Goal: Task Accomplishment & Management: Manage account settings

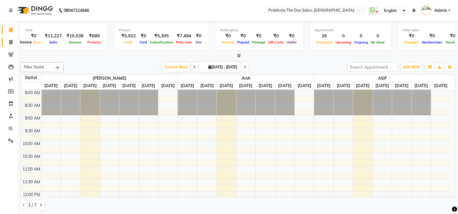
click at [12, 42] on icon at bounding box center [10, 42] width 3 height 4
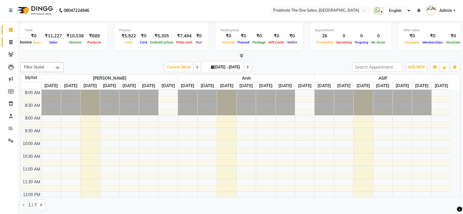
select select "service"
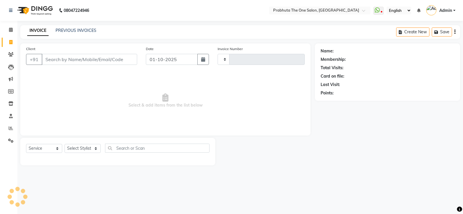
type input "1420"
select select "5326"
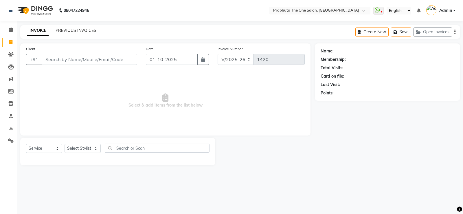
click at [89, 32] on link "PREVIOUS INVOICES" at bounding box center [76, 30] width 41 height 5
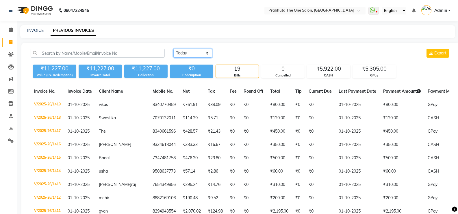
click at [204, 53] on select "[DATE] [DATE] Custom Range" at bounding box center [193, 53] width 39 height 9
select select "range"
click at [174, 49] on select "[DATE] [DATE] Custom Range" at bounding box center [193, 53] width 39 height 9
click at [238, 53] on input "01-10-2025" at bounding box center [240, 53] width 40 height 8
select select "10"
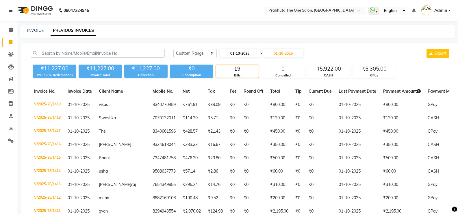
select select "2025"
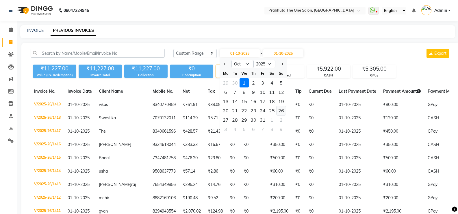
click at [279, 109] on div "26" at bounding box center [281, 110] width 9 height 9
type input "[DATE]"
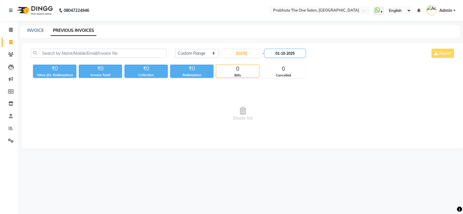
click at [290, 55] on input "01-10-2025" at bounding box center [285, 53] width 40 height 8
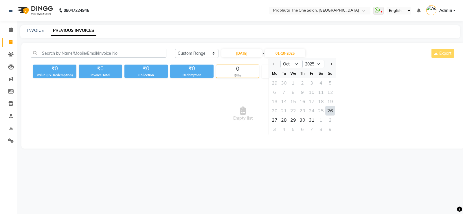
click at [330, 110] on div "26" at bounding box center [329, 110] width 9 height 9
type input "[DATE]"
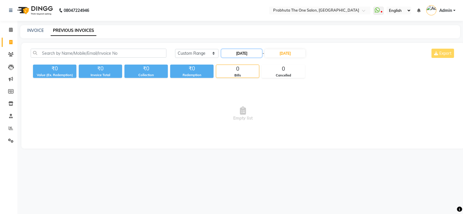
click at [242, 51] on input "[DATE]" at bounding box center [241, 53] width 40 height 8
select select "10"
select select "2025"
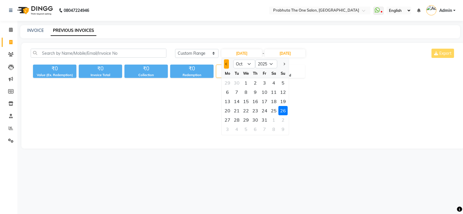
click at [227, 61] on button "Previous month" at bounding box center [226, 63] width 5 height 9
select select "9"
click at [265, 112] on div "26" at bounding box center [264, 110] width 9 height 9
type input "26-09-2025"
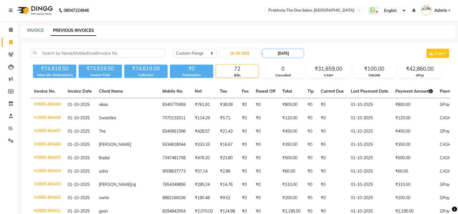
click at [287, 55] on input "[DATE]" at bounding box center [283, 53] width 40 height 8
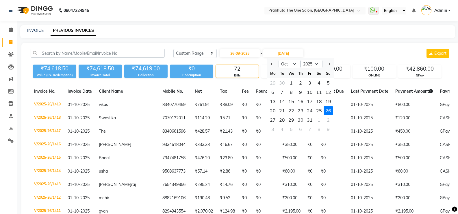
click at [268, 62] on div at bounding box center [273, 63] width 12 height 9
click at [274, 66] on button "Previous month" at bounding box center [272, 63] width 5 height 9
select select "9"
click at [313, 111] on div "26" at bounding box center [309, 110] width 9 height 9
type input "26-09-2025"
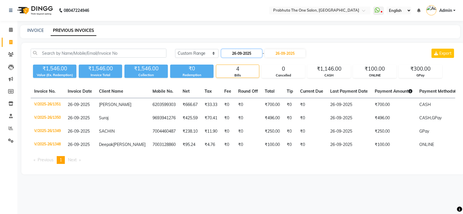
click at [235, 51] on input "26-09-2025" at bounding box center [241, 53] width 40 height 8
select select "9"
select select "2025"
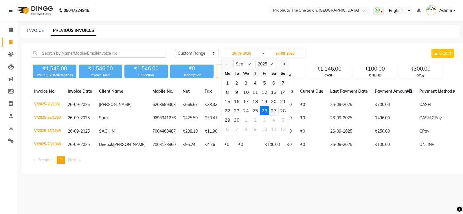
click at [274, 111] on div "27" at bounding box center [273, 110] width 9 height 9
type input "27-09-2025"
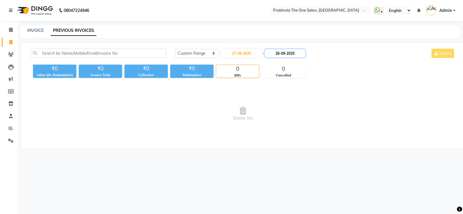
click at [292, 50] on input "26-09-2025" at bounding box center [285, 53] width 40 height 8
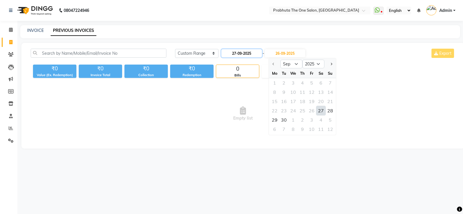
click at [250, 53] on input "27-09-2025" at bounding box center [241, 53] width 40 height 8
select select "9"
select select "2025"
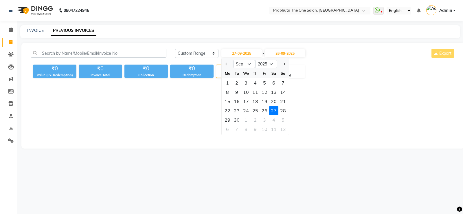
drag, startPoint x: 270, startPoint y: 109, endPoint x: 273, endPoint y: 102, distance: 7.9
click at [270, 109] on div "27" at bounding box center [273, 110] width 9 height 9
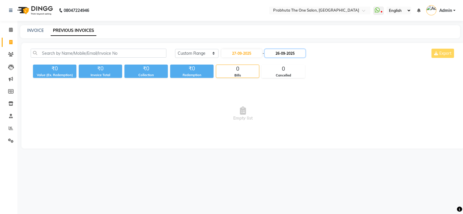
click at [280, 55] on input "26-09-2025" at bounding box center [285, 53] width 40 height 8
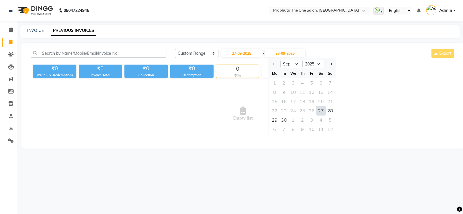
click at [319, 110] on div "27" at bounding box center [320, 110] width 9 height 9
type input "27-09-2025"
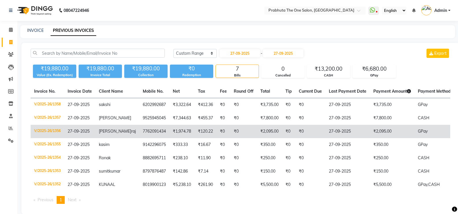
click at [257, 130] on td "₹2,095.00" at bounding box center [269, 131] width 25 height 13
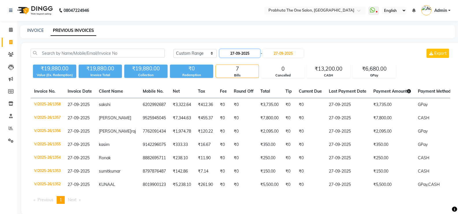
click at [245, 54] on input "27-09-2025" at bounding box center [240, 53] width 40 height 8
select select "9"
select select "2025"
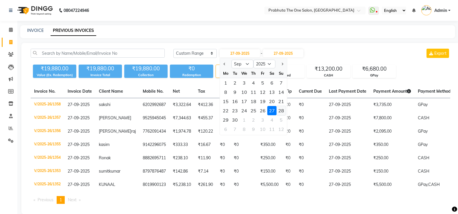
click at [281, 110] on div "28" at bounding box center [281, 110] width 9 height 9
type input "28-09-2025"
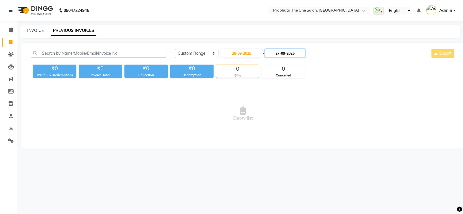
click at [294, 53] on input "27-09-2025" at bounding box center [285, 53] width 40 height 8
click at [328, 109] on div "28" at bounding box center [329, 110] width 9 height 9
type input "28-09-2025"
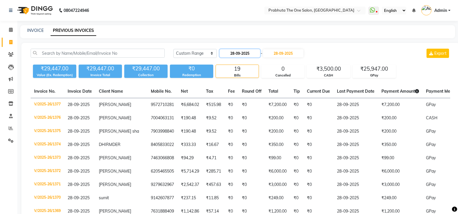
click at [244, 53] on input "28-09-2025" at bounding box center [240, 53] width 40 height 8
select select "9"
select select "2025"
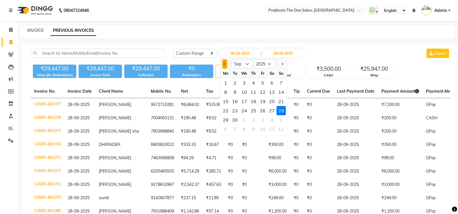
click at [225, 62] on button "Previous month" at bounding box center [224, 63] width 5 height 9
click at [247, 62] on select "Jan Feb Mar Apr May Jun [DATE] Aug Sep Oct Nov Dec" at bounding box center [243, 64] width 22 height 9
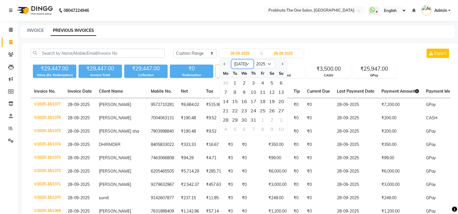
click at [247, 62] on select "Jan Feb Mar Apr May Jun [DATE] Aug Sep Oct Nov Dec" at bounding box center [243, 64] width 22 height 9
select select "9"
click at [232, 60] on select "Jan Feb Mar Apr May Jun [DATE] Aug Sep Oct Nov Dec" at bounding box center [243, 64] width 22 height 9
click at [276, 101] on div "20" at bounding box center [271, 101] width 9 height 9
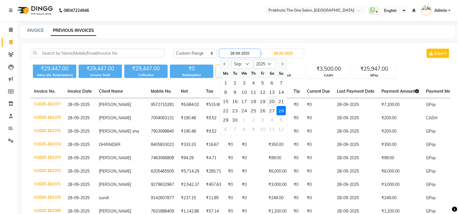
type input "20-09-2025"
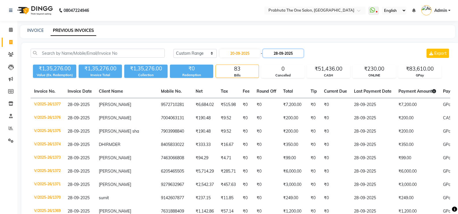
click at [278, 51] on input "28-09-2025" at bounding box center [283, 53] width 40 height 8
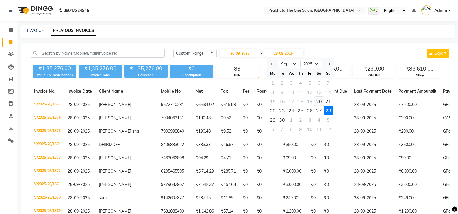
click at [321, 102] on div "20" at bounding box center [319, 101] width 9 height 9
type input "20-09-2025"
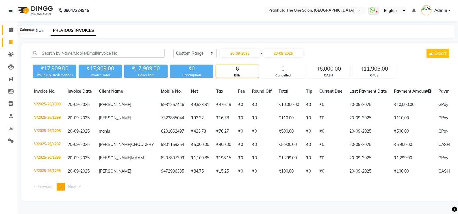
click at [12, 30] on icon at bounding box center [11, 29] width 4 height 4
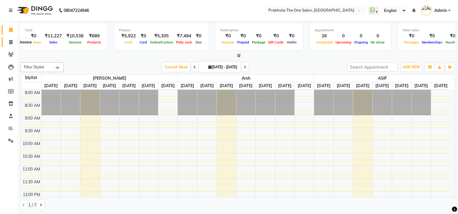
click at [10, 40] on icon at bounding box center [10, 42] width 3 height 4
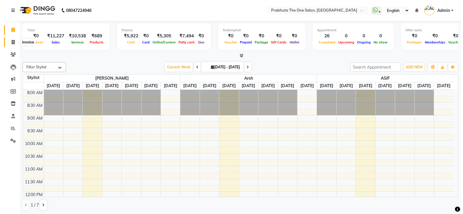
select select "5326"
select select "service"
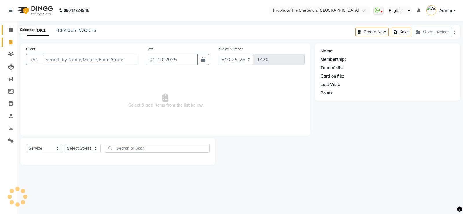
click at [12, 32] on span at bounding box center [11, 30] width 10 height 7
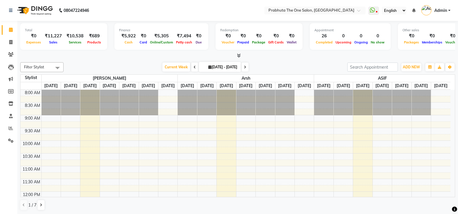
click at [322, 43] on span "Completed" at bounding box center [325, 42] width 20 height 4
click at [323, 34] on div "26" at bounding box center [325, 36] width 20 height 7
click at [8, 31] on span at bounding box center [11, 30] width 10 height 7
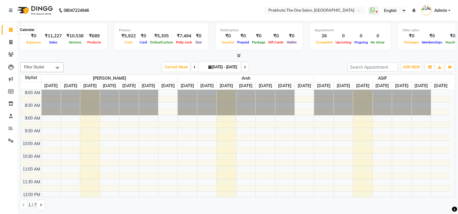
click at [10, 29] on icon at bounding box center [11, 29] width 4 height 4
click at [14, 41] on span at bounding box center [11, 42] width 10 height 7
select select "service"
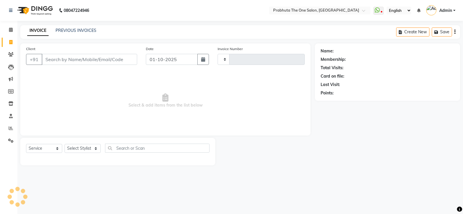
type input "1420"
select select "5326"
click at [62, 29] on link "PREVIOUS INVOICES" at bounding box center [76, 30] width 41 height 5
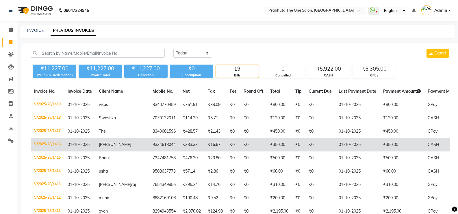
scroll to position [185, 0]
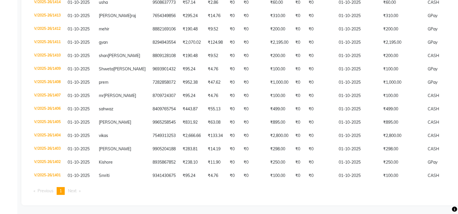
click at [71, 191] on span "Next page" at bounding box center [72, 190] width 9 height 5
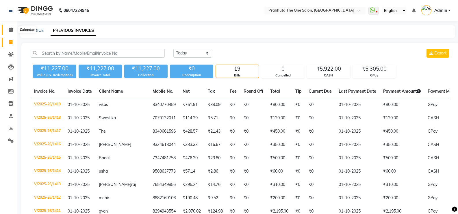
click at [14, 28] on span at bounding box center [11, 30] width 10 height 7
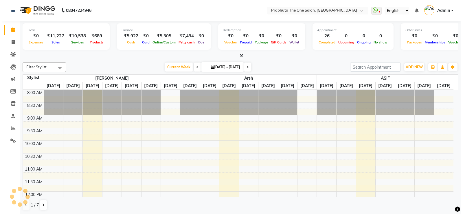
scroll to position [244, 0]
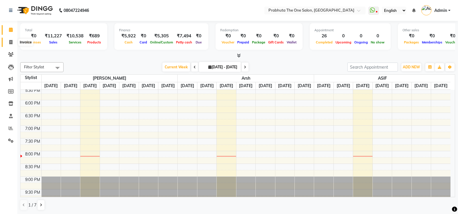
click at [8, 42] on span at bounding box center [11, 42] width 10 height 7
select select "5326"
select select "service"
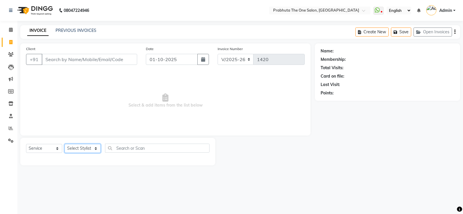
click at [81, 146] on select "Select Stylist [PERSON_NAME] [PERSON_NAME] ausween [PERSON_NAME] [PERSON_NAME] …" at bounding box center [82, 148] width 36 height 9
select select "93246"
click at [64, 144] on select "Select Stylist [PERSON_NAME] [PERSON_NAME] ausween [PERSON_NAME] [PERSON_NAME] …" at bounding box center [82, 148] width 36 height 9
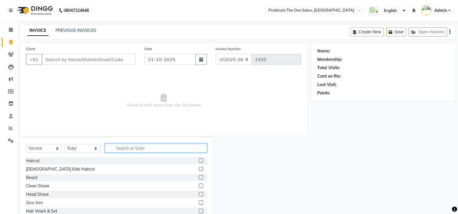
click at [152, 148] on input "text" at bounding box center [156, 147] width 102 height 9
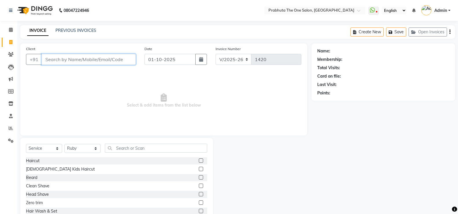
click at [101, 58] on input "Client" at bounding box center [89, 59] width 94 height 11
type input "6207268583"
click at [119, 57] on span "Add Client" at bounding box center [121, 59] width 23 height 6
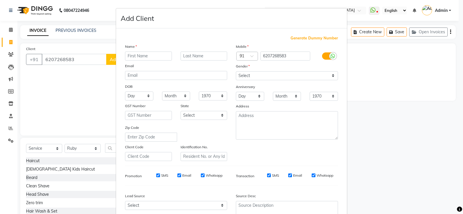
click at [134, 58] on input "text" at bounding box center [148, 55] width 47 height 9
type input "[PERSON_NAME]"
click at [296, 72] on select "Select [DEMOGRAPHIC_DATA] [DEMOGRAPHIC_DATA] Other Prefer Not To Say" at bounding box center [287, 75] width 102 height 9
click at [236, 71] on select "Select [DEMOGRAPHIC_DATA] [DEMOGRAPHIC_DATA] Other Prefer Not To Say" at bounding box center [287, 75] width 102 height 9
click at [312, 69] on div "Gender" at bounding box center [286, 67] width 111 height 8
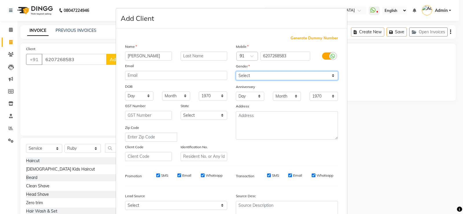
drag, startPoint x: 312, startPoint y: 71, endPoint x: 311, endPoint y: 74, distance: 3.0
click at [312, 71] on select "Select [DEMOGRAPHIC_DATA] [DEMOGRAPHIC_DATA] Other Prefer Not To Say" at bounding box center [287, 75] width 102 height 9
select select "[DEMOGRAPHIC_DATA]"
click at [236, 71] on select "Select [DEMOGRAPHIC_DATA] [DEMOGRAPHIC_DATA] Other Prefer Not To Say" at bounding box center [287, 75] width 102 height 9
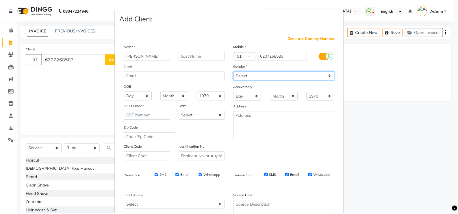
scroll to position [53, 0]
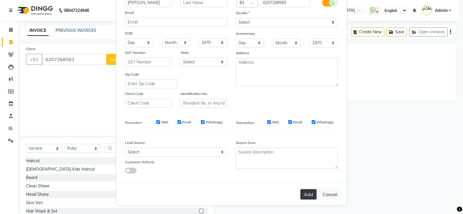
click at [313, 193] on button "Add" at bounding box center [308, 194] width 16 height 10
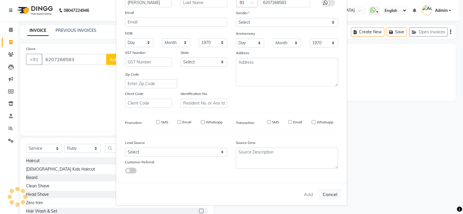
select select
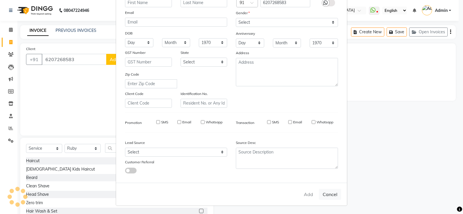
select select
checkbox input "false"
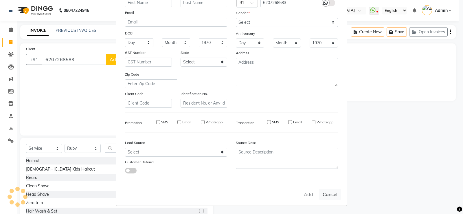
checkbox input "false"
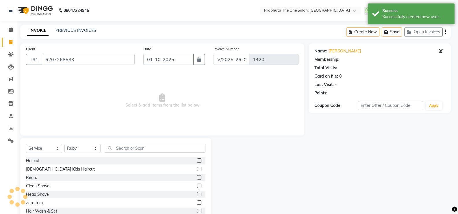
select select "1: Object"
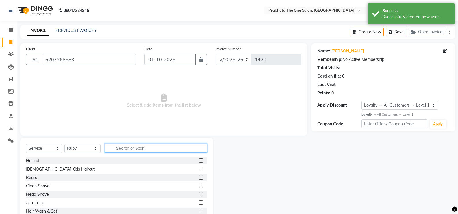
click at [159, 149] on input "text" at bounding box center [156, 147] width 102 height 9
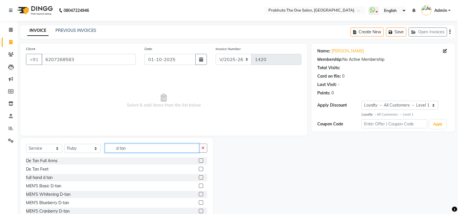
type input "d tan"
click at [199, 193] on label at bounding box center [201, 194] width 4 height 4
click at [199, 193] on input "checkbox" at bounding box center [201, 194] width 4 height 4
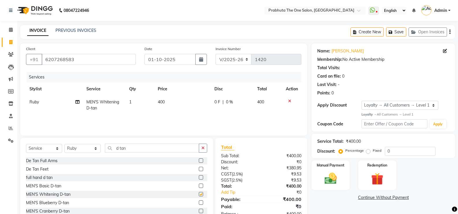
checkbox input "false"
click at [173, 104] on td "400" at bounding box center [182, 104] width 57 height 19
select select "93246"
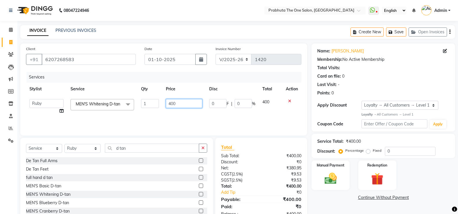
drag, startPoint x: 173, startPoint y: 104, endPoint x: 184, endPoint y: 100, distance: 11.9
click at [184, 100] on input "400" at bounding box center [184, 103] width 36 height 9
type input "4"
type input "500"
click at [156, 147] on input "d tan" at bounding box center [152, 147] width 94 height 9
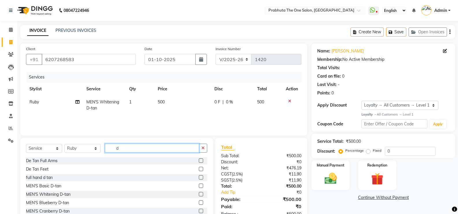
type input "d"
type input "thre"
click at [199, 159] on label at bounding box center [201, 160] width 4 height 4
click at [199, 159] on input "checkbox" at bounding box center [201, 161] width 4 height 4
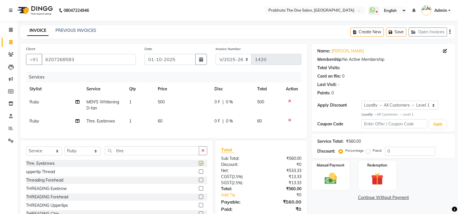
checkbox input "false"
click at [227, 119] on span "0 %" at bounding box center [229, 121] width 7 height 6
select select "93246"
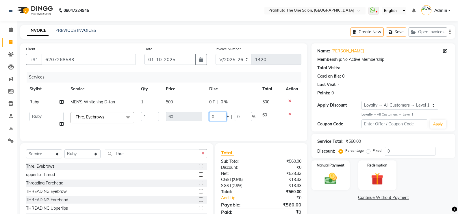
click at [222, 117] on input "0" at bounding box center [217, 116] width 17 height 9
type input "60"
click at [142, 156] on input "thre" at bounding box center [152, 153] width 94 height 9
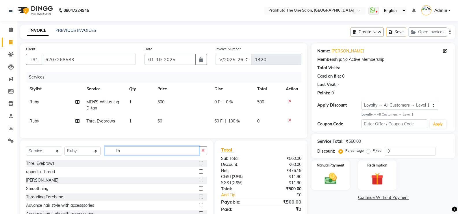
type input "t"
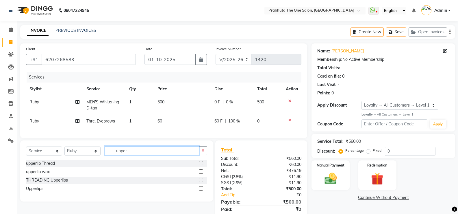
type input "upper"
click at [203, 165] on label at bounding box center [201, 163] width 4 height 4
click at [203, 165] on input "checkbox" at bounding box center [201, 163] width 4 height 4
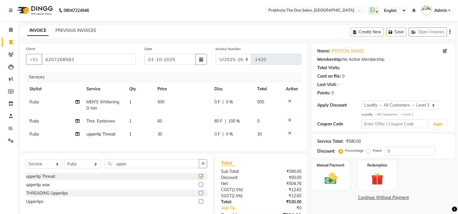
checkbox input "false"
click at [226, 134] on span "0 %" at bounding box center [229, 134] width 7 height 6
select select "93246"
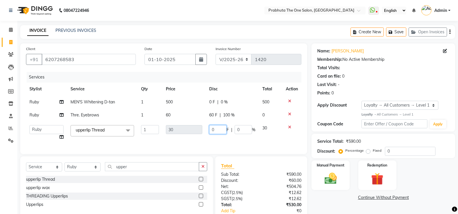
click at [222, 128] on input "0" at bounding box center [217, 129] width 17 height 9
type input "30"
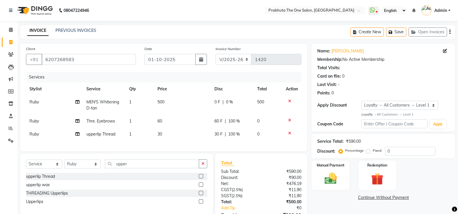
scroll to position [38, 0]
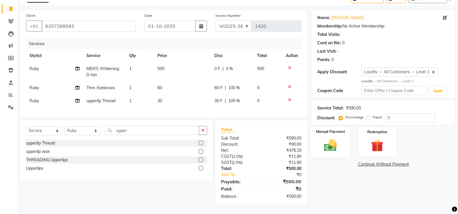
click at [325, 129] on label "Manual Payment" at bounding box center [330, 131] width 29 height 5
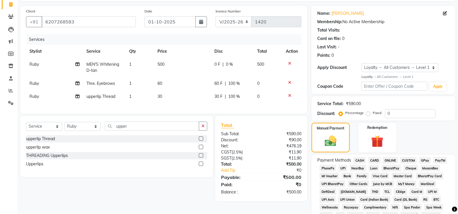
click at [430, 159] on span "GPay" at bounding box center [425, 160] width 12 height 7
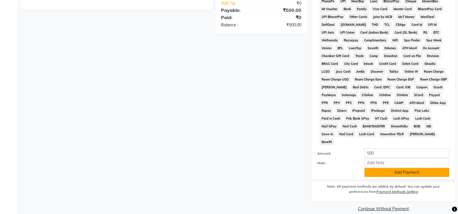
click at [431, 168] on button "Add Payment" at bounding box center [407, 172] width 85 height 9
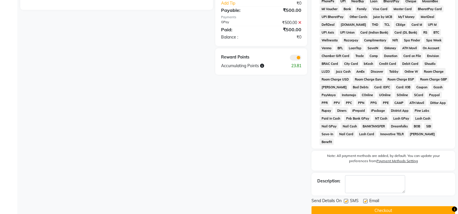
click at [423, 206] on button "Checkout" at bounding box center [384, 210] width 144 height 9
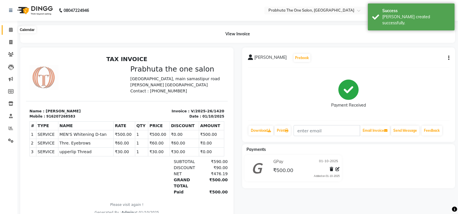
click at [12, 29] on icon at bounding box center [11, 29] width 4 height 4
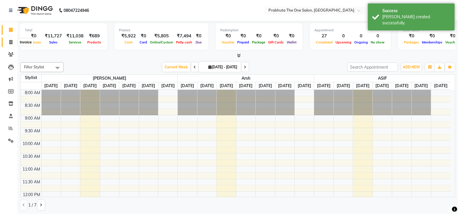
click at [13, 42] on span at bounding box center [11, 42] width 10 height 7
select select "service"
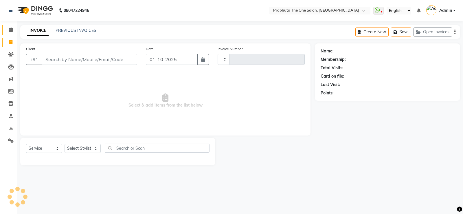
click at [15, 34] on link "Calendar" at bounding box center [9, 30] width 14 height 10
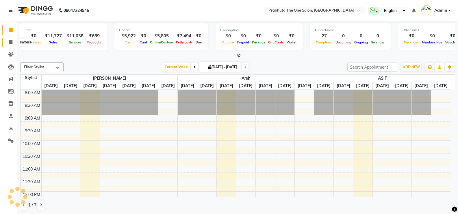
click at [15, 41] on span at bounding box center [11, 42] width 10 height 7
select select "service"
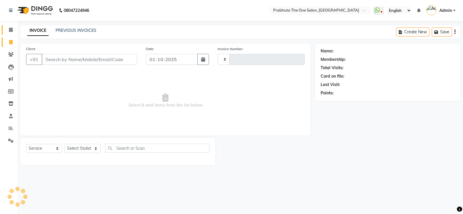
type input "1421"
click at [11, 26] on link "Calendar" at bounding box center [9, 30] width 14 height 10
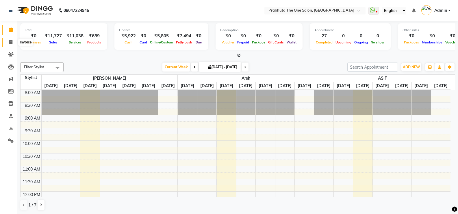
click at [11, 39] on span at bounding box center [11, 42] width 10 height 7
select select "service"
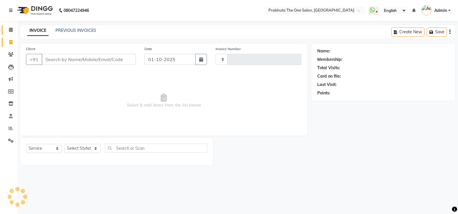
type input "1421"
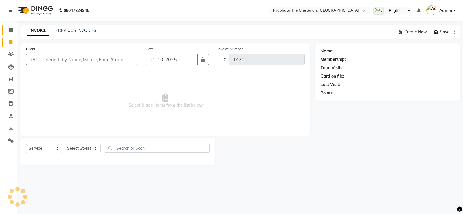
select select "5326"
click at [10, 33] on link "Calendar" at bounding box center [9, 30] width 14 height 10
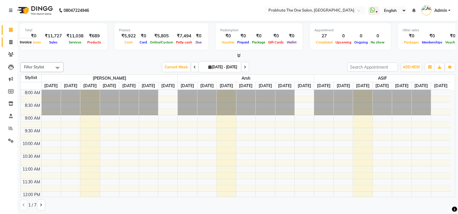
click at [15, 44] on span at bounding box center [11, 42] width 10 height 7
select select "5326"
select select "service"
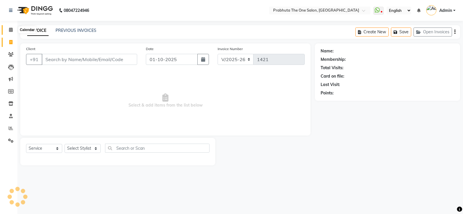
click at [10, 32] on span at bounding box center [11, 30] width 10 height 7
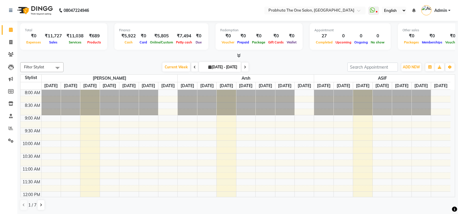
click at [415, 62] on div "Filter Stylist Select All [PERSON_NAME] [PERSON_NAME] ausween [PERSON_NAME] [PE…" at bounding box center [237, 136] width 435 height 153
click at [411, 68] on span "ADD NEW" at bounding box center [411, 67] width 17 height 4
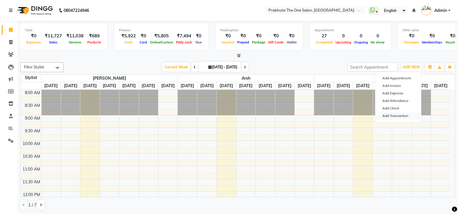
click at [398, 115] on link "Add Transaction" at bounding box center [399, 116] width 46 height 8
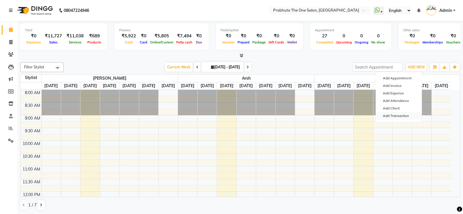
select select "direct"
select select
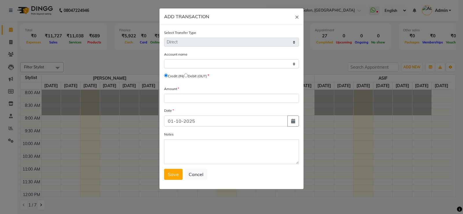
click at [188, 75] on input "radio" at bounding box center [186, 75] width 4 height 4
radio input "true"
click at [206, 63] on select "Select [PERSON_NAME] Cash Default Account" at bounding box center [231, 63] width 135 height 9
select select "4245"
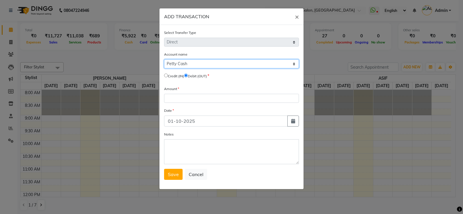
click at [164, 59] on select "Select [PERSON_NAME] Cash Default Account" at bounding box center [231, 63] width 135 height 9
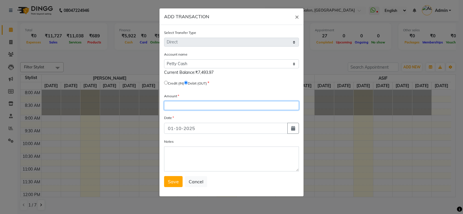
click at [202, 106] on input "number" at bounding box center [231, 105] width 135 height 9
type input "1000"
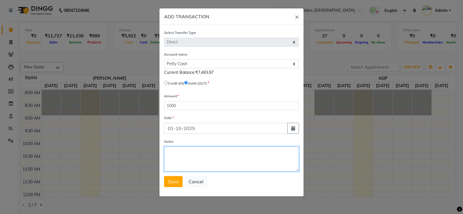
click at [196, 158] on textarea "Notes" at bounding box center [231, 158] width 135 height 25
type textarea "prabhuta mam"
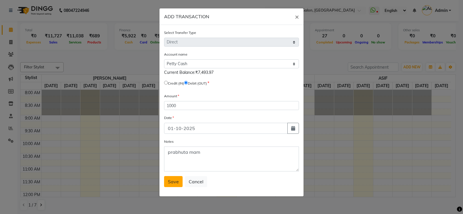
click at [172, 178] on button "Save" at bounding box center [173, 181] width 19 height 11
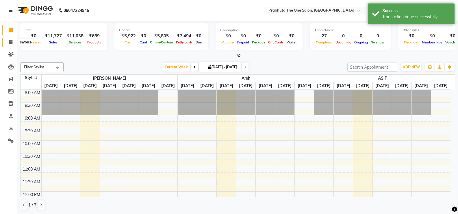
click at [8, 39] on span at bounding box center [11, 42] width 10 height 7
select select "service"
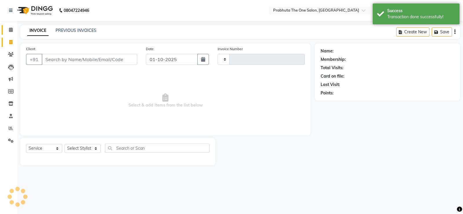
type input "1421"
select select "5326"
click at [10, 30] on icon at bounding box center [11, 29] width 4 height 4
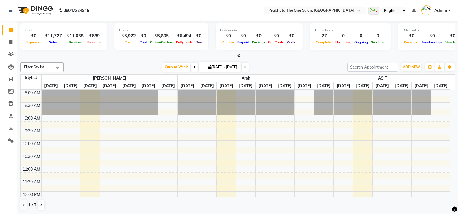
click at [409, 62] on div "ADD NEW Toggle Dropdown Add Appointment Add Invoice Add Expense Add Attendance …" at bounding box center [411, 66] width 21 height 9
click at [413, 68] on span "ADD NEW" at bounding box center [411, 67] width 17 height 4
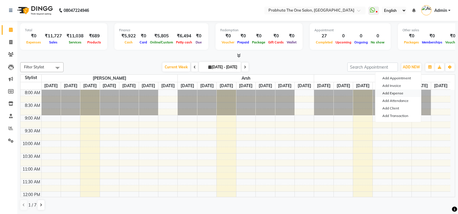
click at [397, 92] on link "Add Expense" at bounding box center [399, 93] width 46 height 8
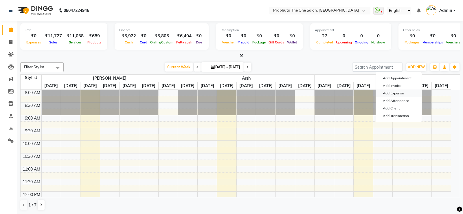
select select "1"
select select "4245"
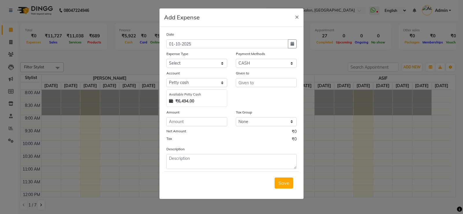
click at [202, 58] on div "Expense Type" at bounding box center [196, 55] width 61 height 8
click at [203, 62] on select "Select AC labour Advance Salary Aryan bike petrol Aryan food Blade BUS FARE car…" at bounding box center [196, 63] width 61 height 9
select select "10155"
click at [203, 62] on select "Select AC labour Advance Salary Aryan bike petrol Aryan food Blade BUS FARE car…" at bounding box center [196, 63] width 61 height 9
click at [209, 119] on input "number" at bounding box center [196, 121] width 61 height 9
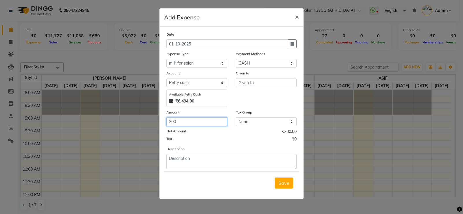
type input "200"
click at [275, 84] on input "text" at bounding box center [266, 82] width 61 height 9
type input ".."
click at [284, 180] on span "Save" at bounding box center [283, 183] width 11 height 6
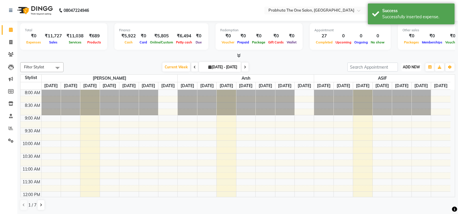
click at [415, 67] on span "ADD NEW" at bounding box center [411, 67] width 17 height 4
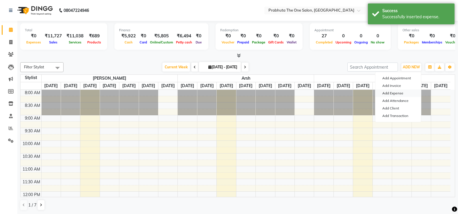
click at [398, 92] on link "Add Expense" at bounding box center [399, 93] width 46 height 8
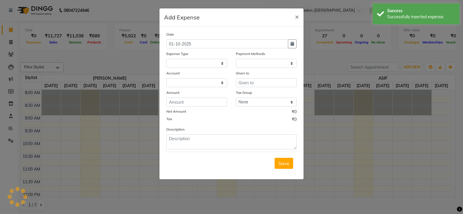
select select "1"
select select "4245"
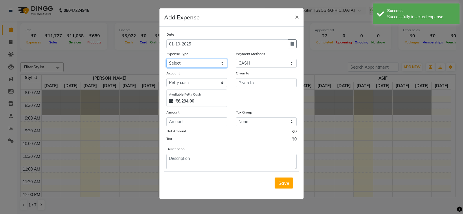
click at [213, 64] on select "Select AC labour Advance Salary Aryan bike petrol Aryan food Blade BUS FARE car…" at bounding box center [196, 63] width 61 height 9
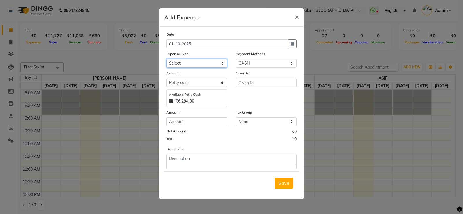
select select "10139"
click at [213, 64] on select "Select AC labour Advance Salary Aryan bike petrol Aryan food Blade BUS FARE car…" at bounding box center [196, 63] width 61 height 9
click at [208, 123] on input "number" at bounding box center [196, 121] width 61 height 9
type input "100"
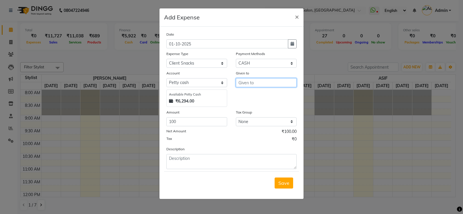
click at [277, 85] on input "text" at bounding box center [266, 82] width 61 height 9
type input ".."
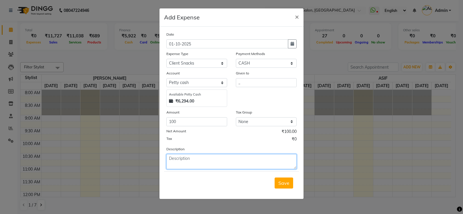
click at [246, 160] on textarea at bounding box center [231, 161] width 130 height 15
type textarea "cold drink"
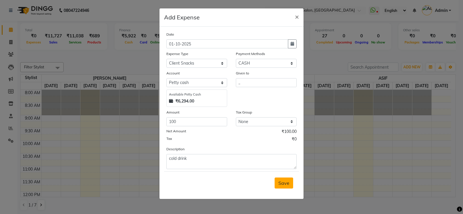
click at [281, 178] on button "Save" at bounding box center [283, 182] width 19 height 11
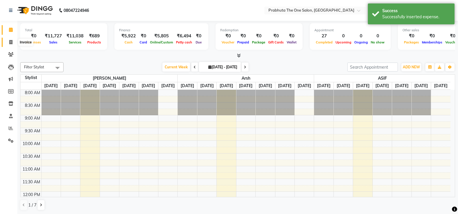
click at [13, 39] on span at bounding box center [11, 42] width 10 height 7
select select "service"
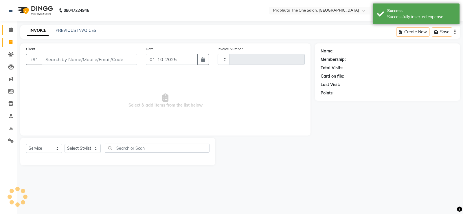
type input "1421"
select select "5326"
click at [11, 26] on link "Calendar" at bounding box center [9, 30] width 14 height 10
